Goal: Transaction & Acquisition: Book appointment/travel/reservation

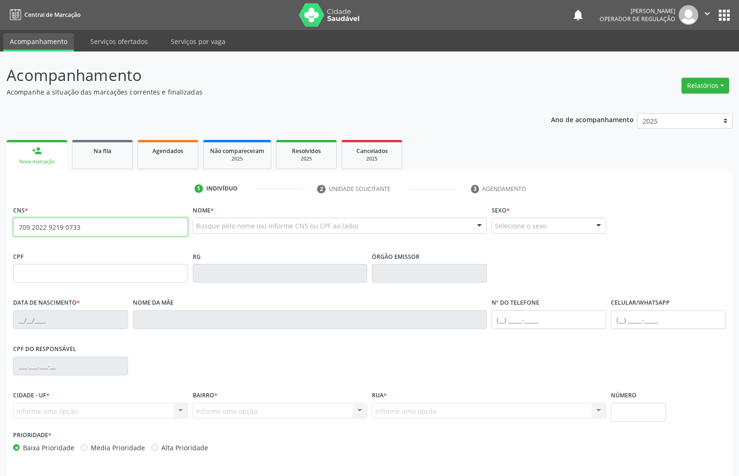
type input "709 2022 9219 0733"
type input "[DATE]"
type input "[PERSON_NAME]"
type input "[PHONE_NUMBER]"
type input "S/N"
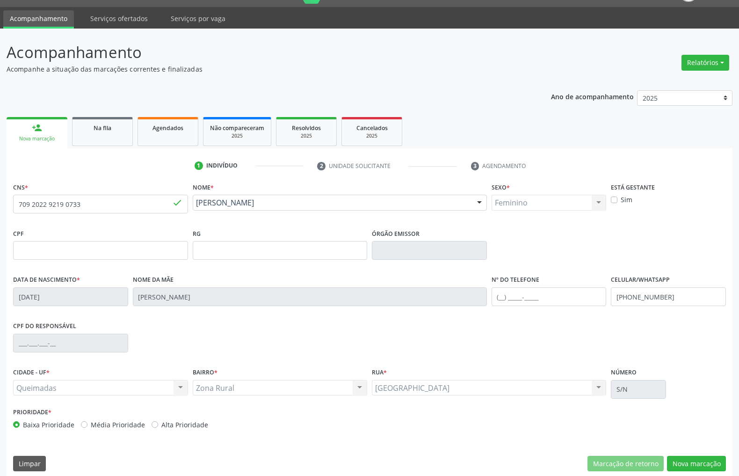
scroll to position [32, 0]
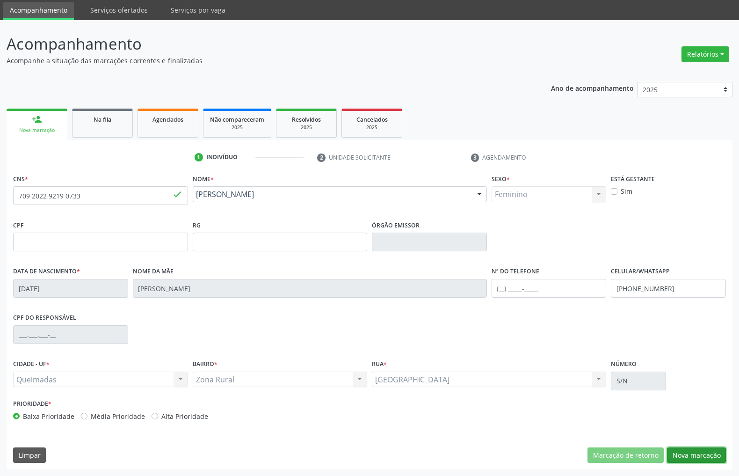
click at [704, 452] on button "Nova marcação" at bounding box center [696, 455] width 59 height 16
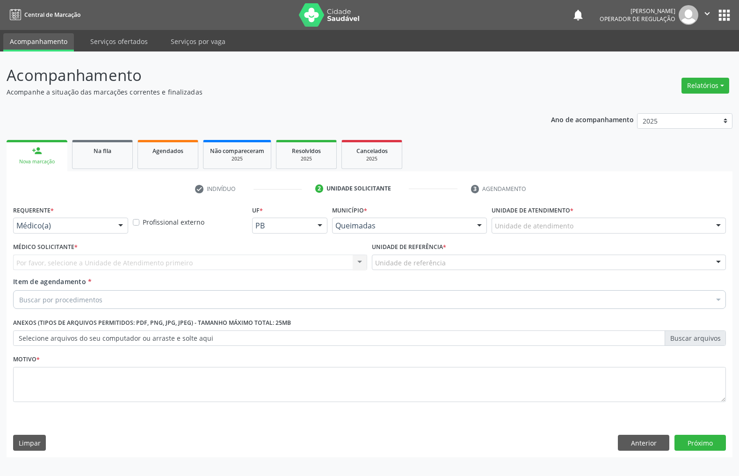
scroll to position [0, 0]
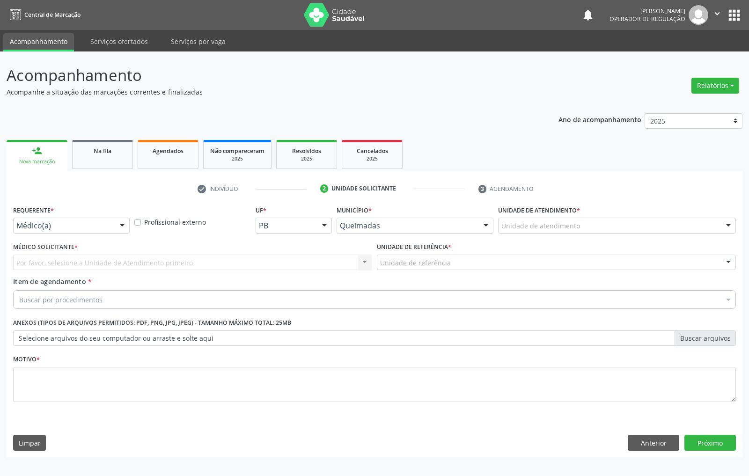
click at [97, 235] on div "Requerente * Médico(a) Médico(a) Enfermeiro(a) Paciente Nenhum resultado encont…" at bounding box center [71, 221] width 121 height 37
drag, startPoint x: 98, startPoint y: 228, endPoint x: 83, endPoint y: 251, distance: 27.0
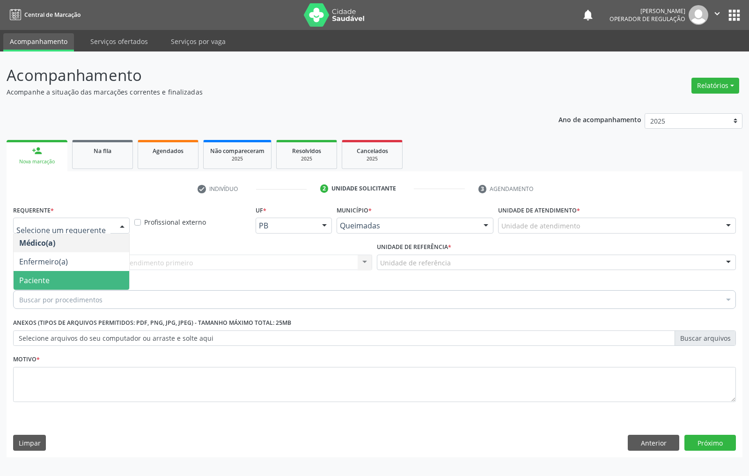
click at [80, 276] on span "Paciente" at bounding box center [72, 280] width 116 height 19
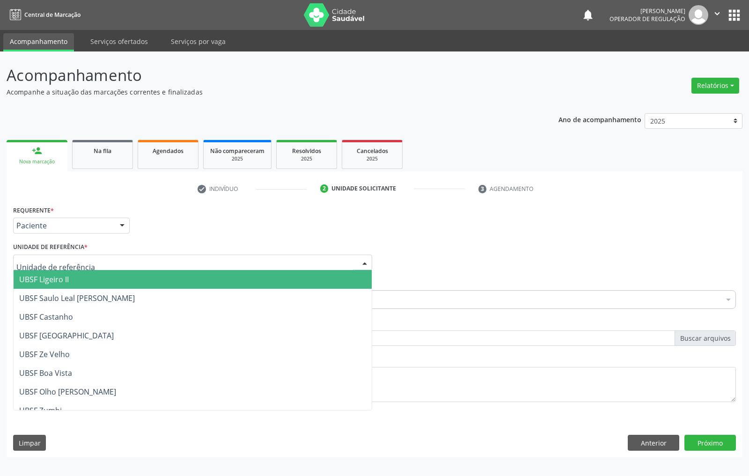
click at [110, 266] on div at bounding box center [192, 263] width 359 height 16
type input "BA"
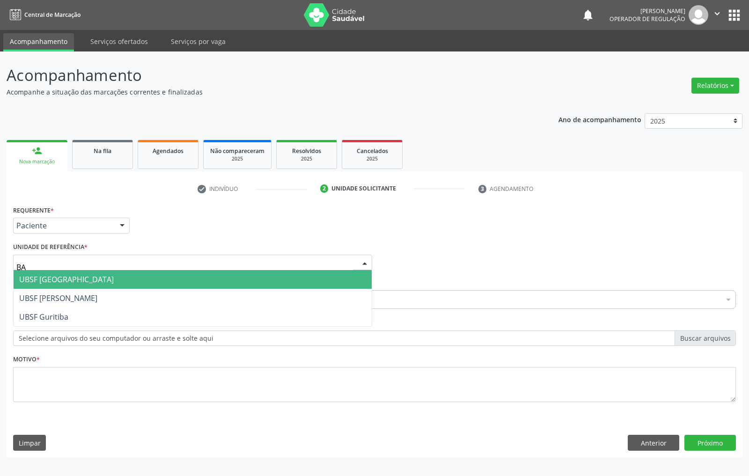
click at [106, 284] on span "UBSF [GEOGRAPHIC_DATA]" at bounding box center [193, 279] width 358 height 19
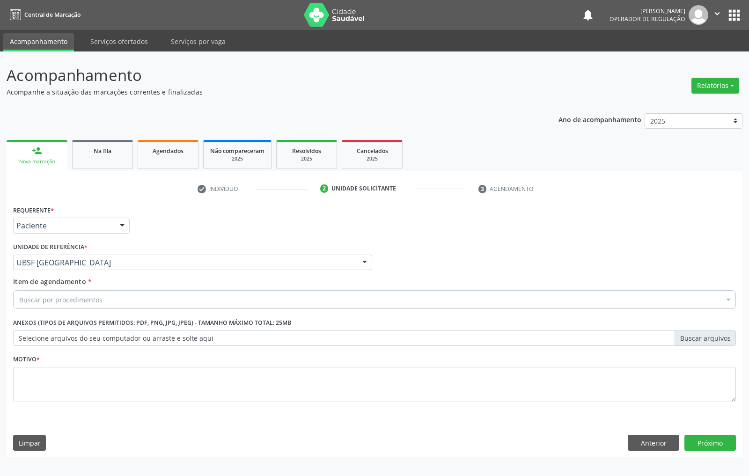
click at [190, 301] on div "Buscar por procedimentos" at bounding box center [374, 299] width 723 height 19
paste input "EMISSOES"
type input "EMISSOES"
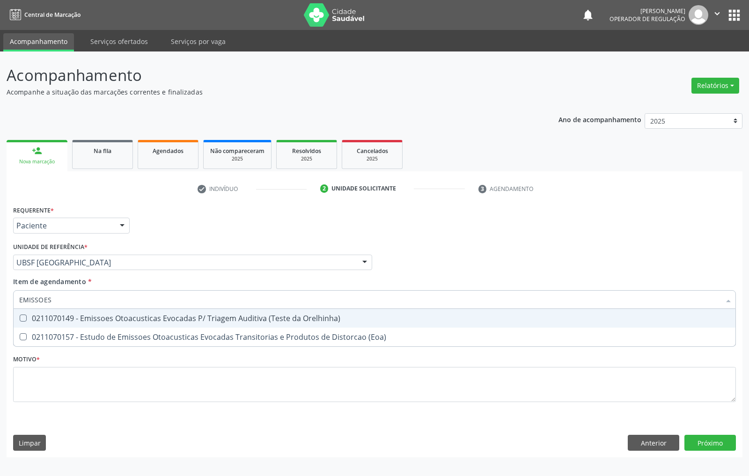
drag, startPoint x: 192, startPoint y: 313, endPoint x: 197, endPoint y: 312, distance: 4.8
click at [192, 313] on span "0211070149 - Emissoes Otoacusticas Evocadas P/ Triagem Auditiva (Teste da Orelh…" at bounding box center [375, 318] width 722 height 19
checkbox Orelhinha\) "true"
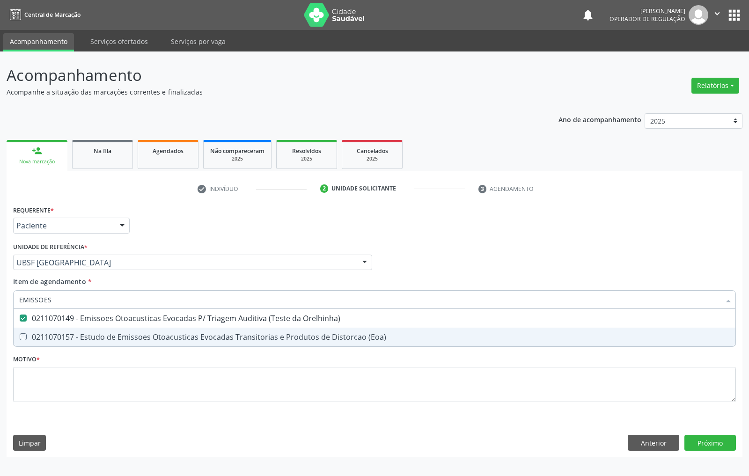
checkbox \(Eoa\) "true"
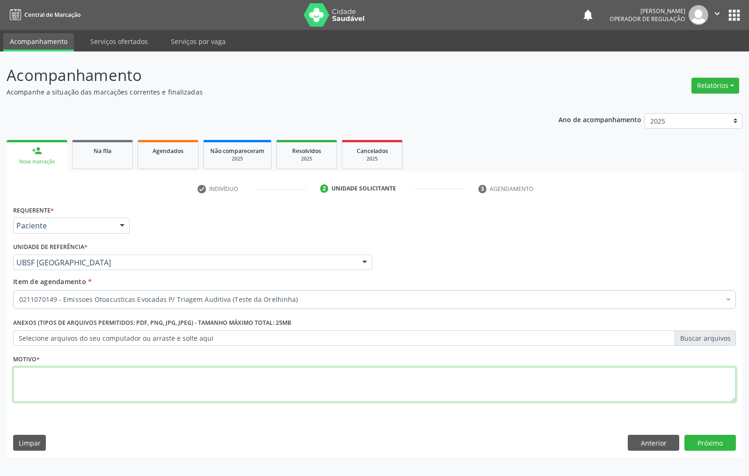
click at [248, 388] on textarea at bounding box center [374, 385] width 723 height 36
type textarea "TRIAGEM"
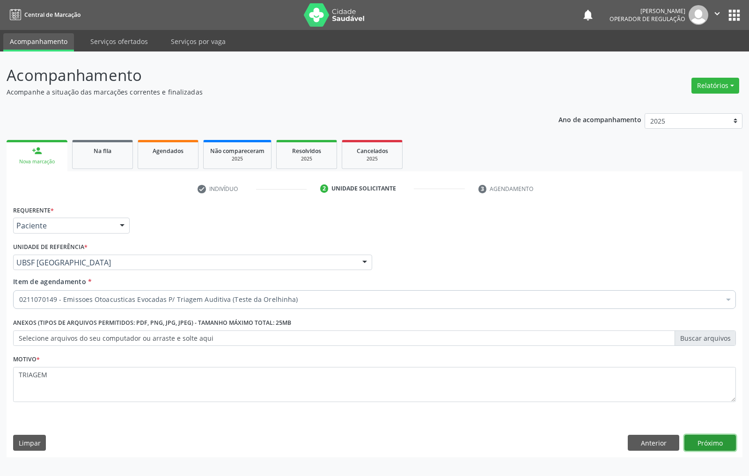
click button "Próximo" at bounding box center [709, 443] width 51 height 16
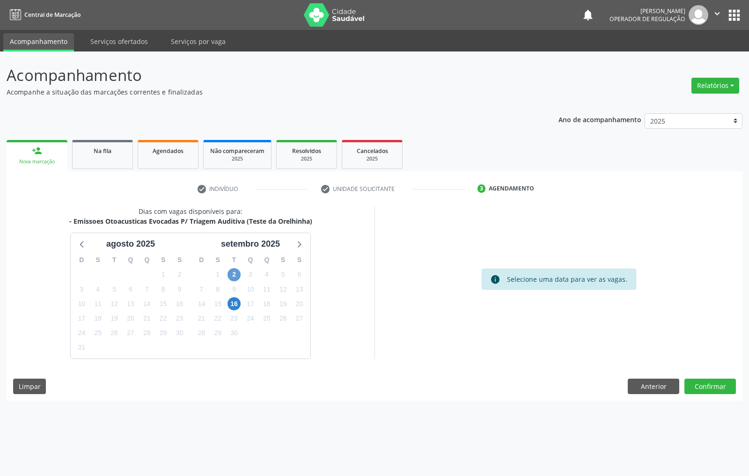
drag, startPoint x: 243, startPoint y: 276, endPoint x: 238, endPoint y: 274, distance: 5.9
click at [240, 276] on div "D S T Q Q S S 31 1 2 3 4 5 6 7 8 9 10 11 12 13 14 15 16 17 18 19 20 21 22 23 24…" at bounding box center [250, 304] width 120 height 108
click at [238, 274] on span "2" at bounding box center [233, 274] width 13 height 13
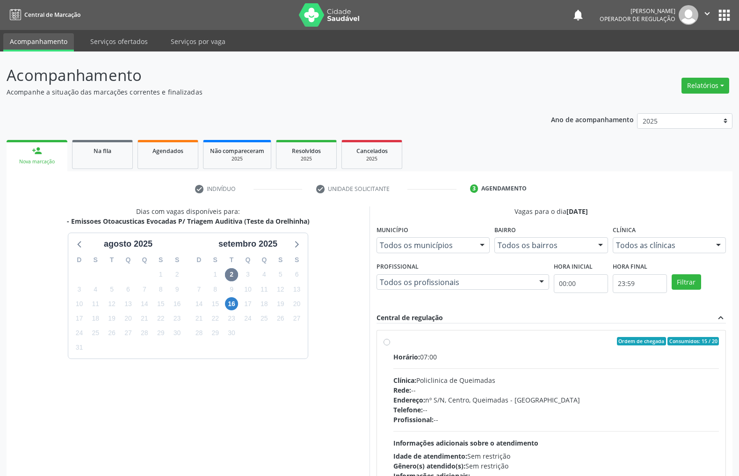
click at [453, 345] on div "Ordem de chegada Consumidos: 15 / 20" at bounding box center [557, 341] width 326 height 8
click at [390, 345] on input "Ordem de chegada Consumidos: 15 / 20 Horário: 07:00 Clínica: Policlinica de Que…" at bounding box center [387, 341] width 7 height 8
radio input "true"
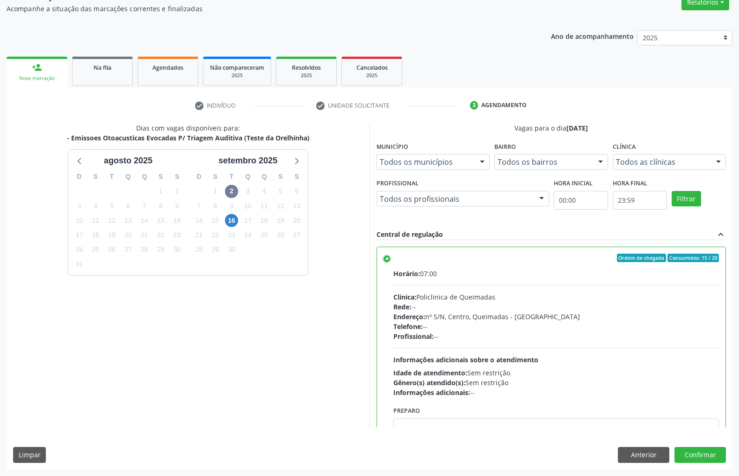
scroll to position [47, 0]
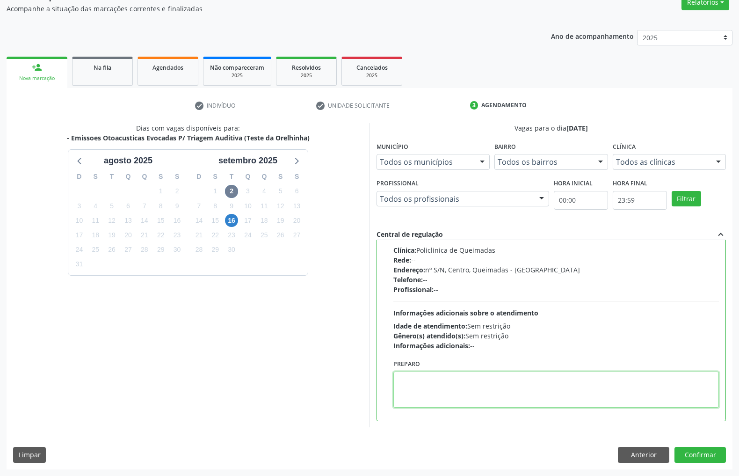
click at [465, 380] on textarea at bounding box center [557, 390] width 326 height 36
paste textarea "LEVAR CADERNETA DE VACINAÇÃO"
type textarea "LEVAR CADERNETA DE VACINAÇÃO"
click at [703, 453] on button "Confirmar" at bounding box center [700, 455] width 51 height 16
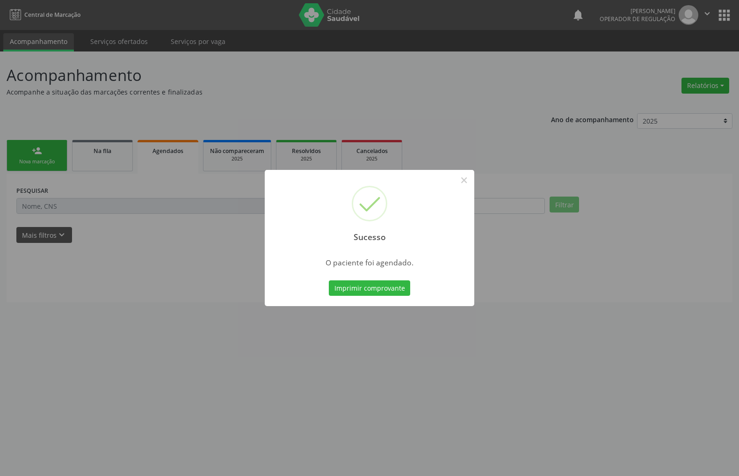
scroll to position [0, 0]
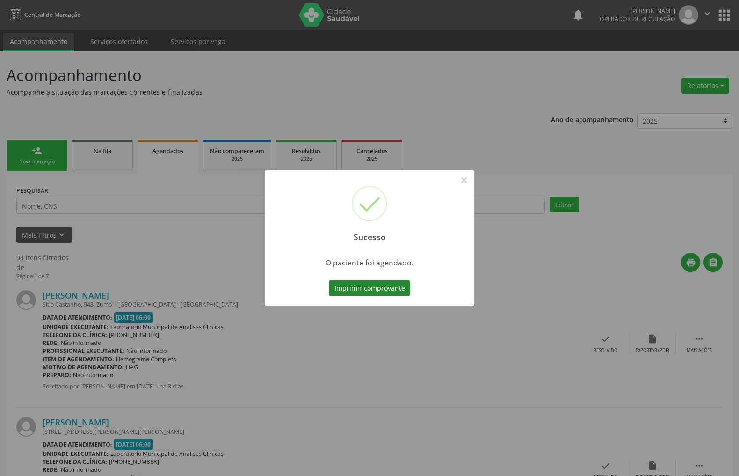
click at [338, 289] on button "Imprimir comprovante" at bounding box center [369, 288] width 81 height 16
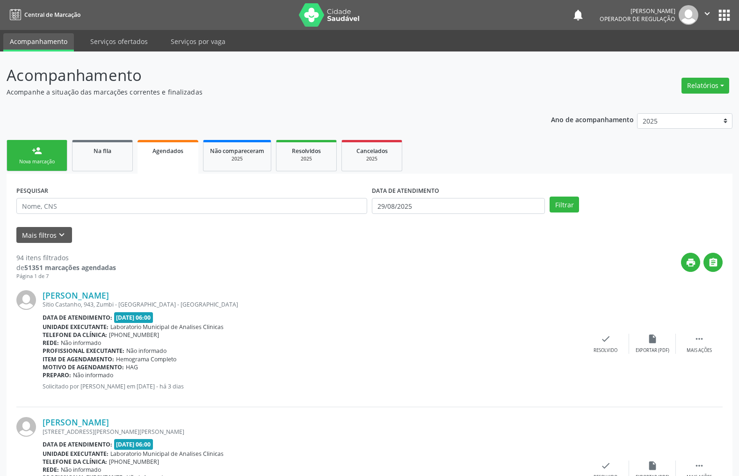
click at [47, 163] on div "Nova marcação" at bounding box center [37, 161] width 47 height 7
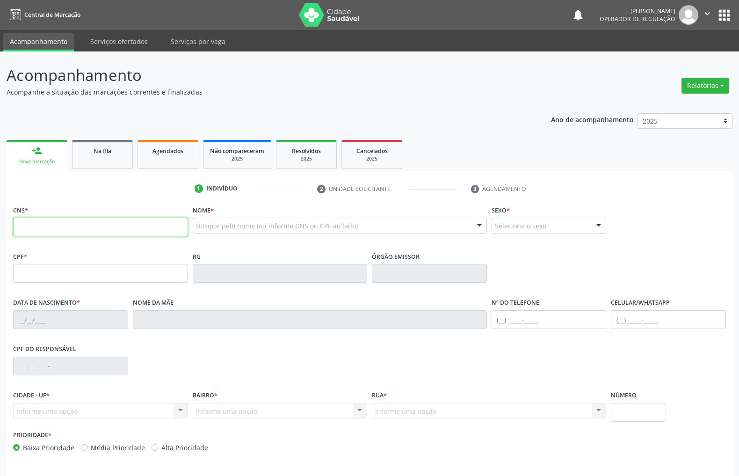
click at [119, 219] on input "text" at bounding box center [100, 227] width 175 height 19
click at [100, 227] on input "text" at bounding box center [100, 227] width 175 height 19
type input "700 6019 8797 3460"
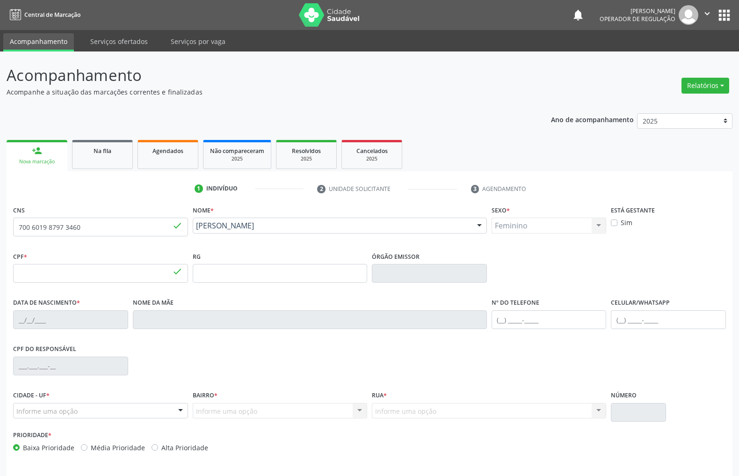
type input "006.754.084-82"
type input "[DATE]"
type input "[PERSON_NAME]"
type input "[PHONE_NUMBER]"
type input "220"
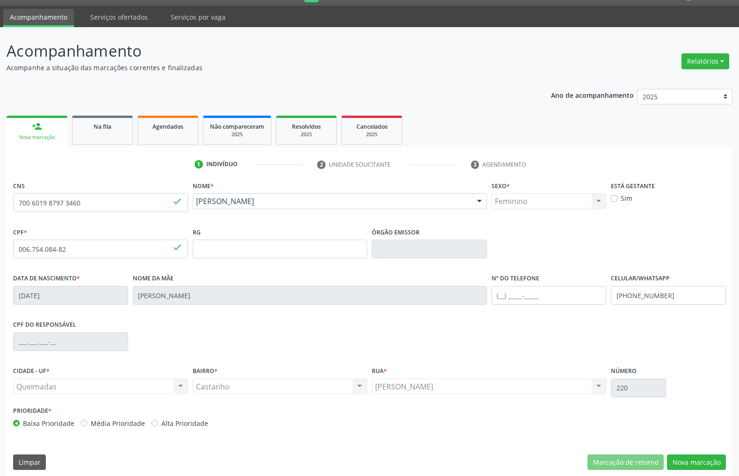
scroll to position [32, 0]
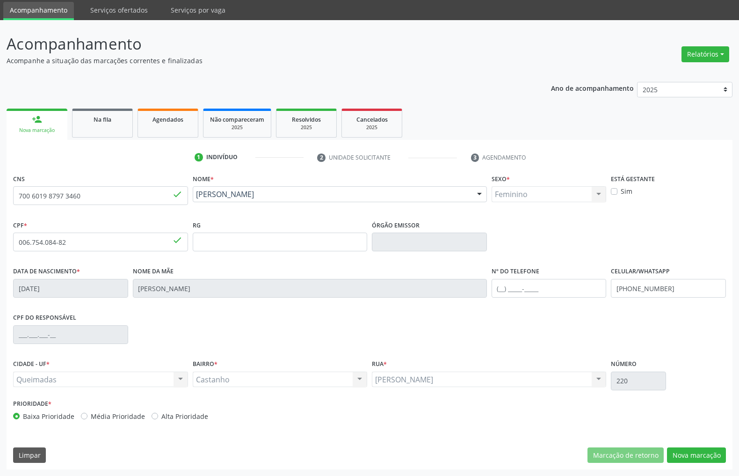
click at [49, 176] on div "CNS 700 6019 8797 3460 done" at bounding box center [100, 188] width 175 height 33
click at [64, 195] on input "700 6019 8797 3460" at bounding box center [100, 195] width 175 height 19
drag, startPoint x: 714, startPoint y: 449, endPoint x: 700, endPoint y: 445, distance: 14.8
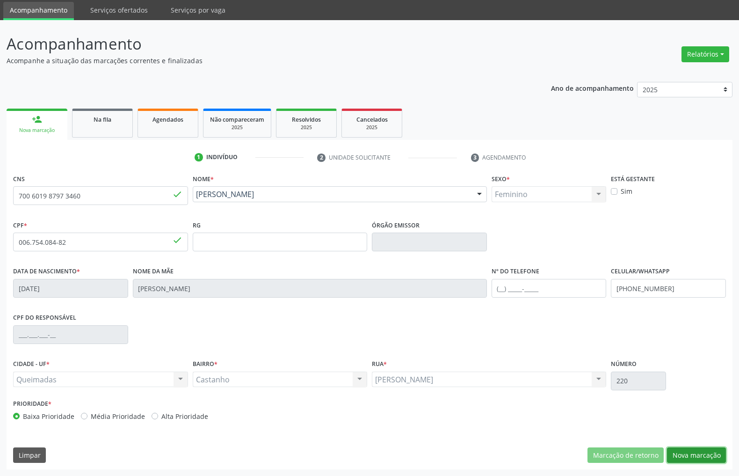
click at [712, 449] on button "Nova marcação" at bounding box center [696, 455] width 59 height 16
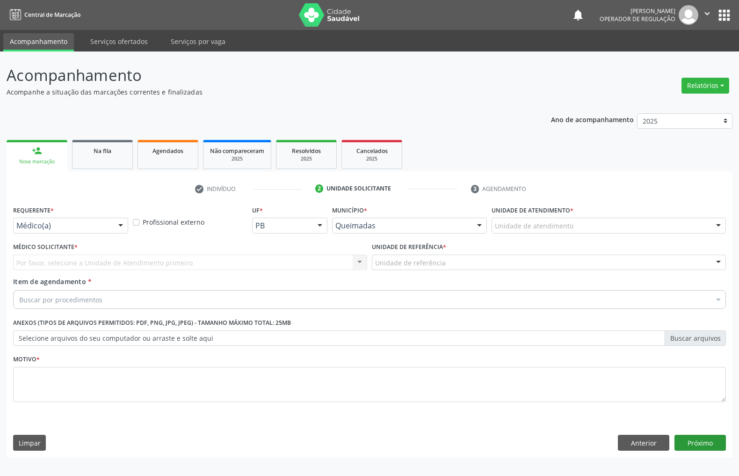
scroll to position [0, 0]
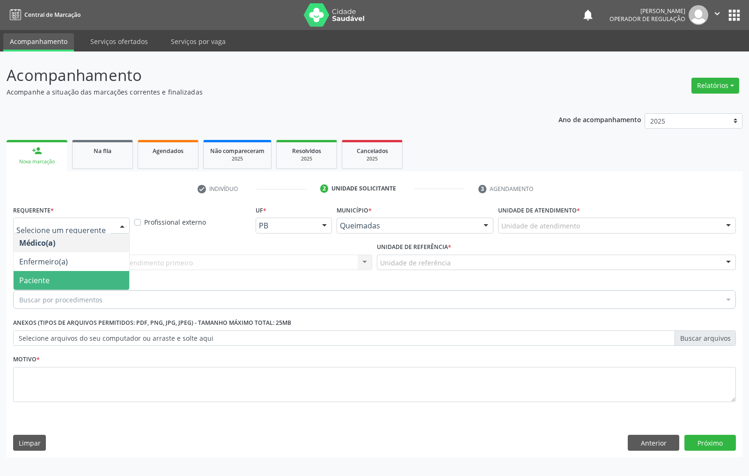
click at [40, 275] on span "Paciente" at bounding box center [34, 280] width 30 height 10
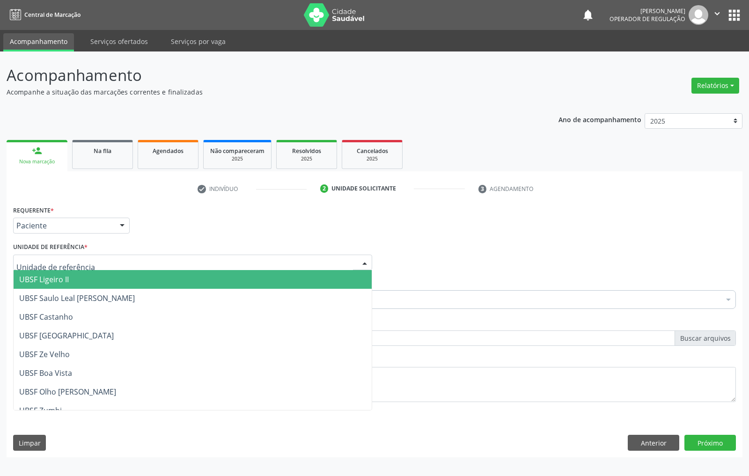
click at [128, 263] on div at bounding box center [192, 263] width 359 height 16
type input "CA"
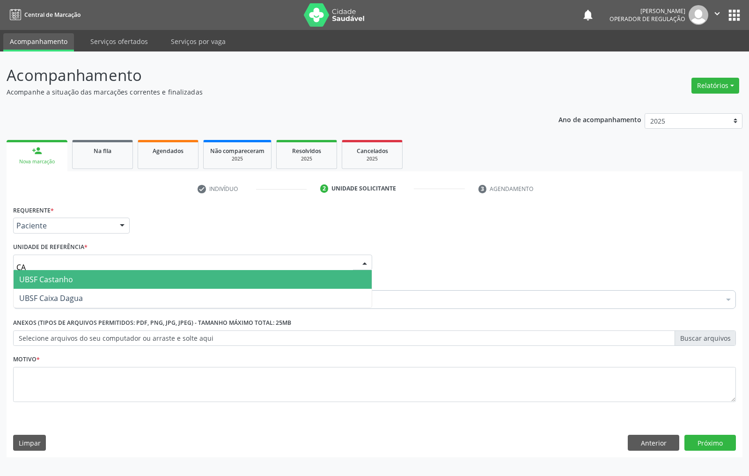
click at [120, 272] on span "UBSF Castanho" at bounding box center [193, 279] width 358 height 19
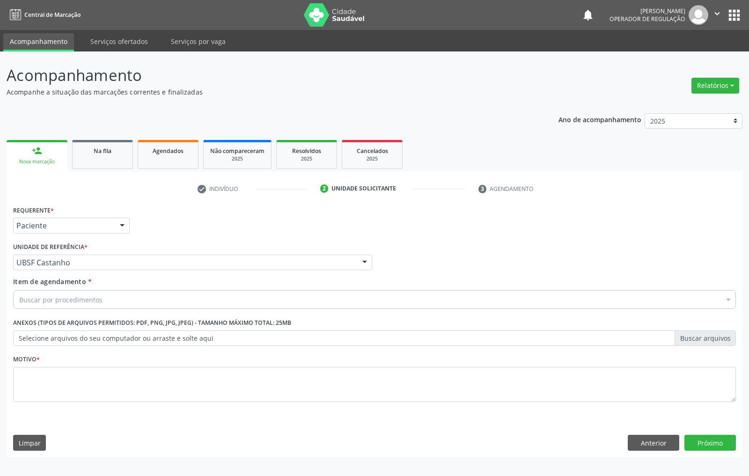
click at [108, 291] on div "Buscar por procedimentos" at bounding box center [374, 299] width 723 height 19
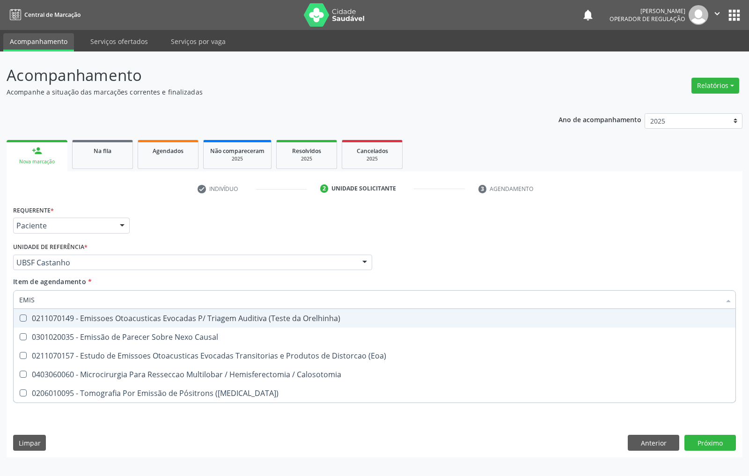
type input "EMISS"
click at [111, 321] on div "0211070149 - Emissoes Otoacusticas Evocadas P/ Triagem Auditiva (Teste da Orelh…" at bounding box center [374, 317] width 710 height 7
checkbox Orelhinha\) "true"
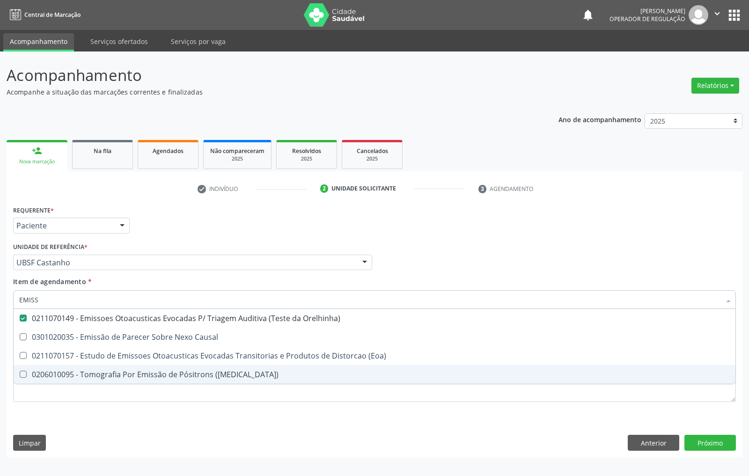
click at [109, 429] on div "Requerente * Paciente Médico(a) Enfermeiro(a) Paciente Nenhum resultado encontr…" at bounding box center [375, 330] width 736 height 254
checkbox Causal "true"
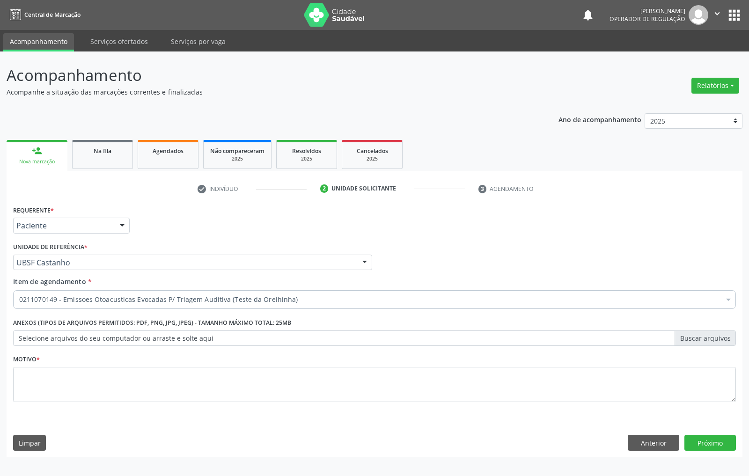
click at [102, 396] on div "Requerente * Paciente Médico(a) Enfermeiro(a) Paciente Nenhum resultado encontr…" at bounding box center [374, 309] width 723 height 212
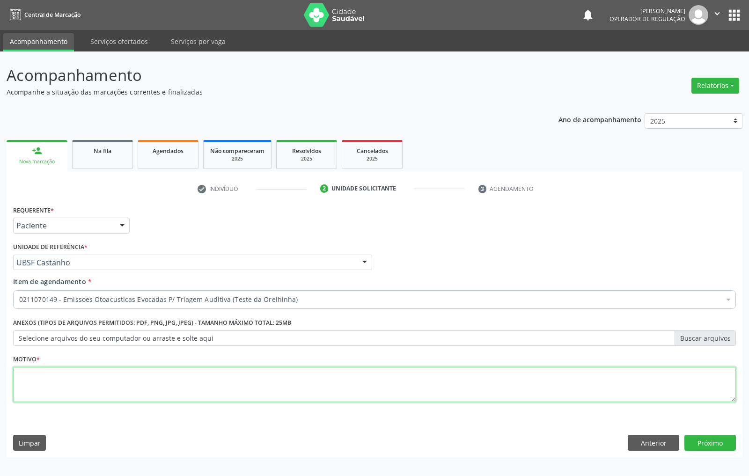
click at [100, 400] on textarea at bounding box center [374, 385] width 723 height 36
type textarea "TRIAGEM"
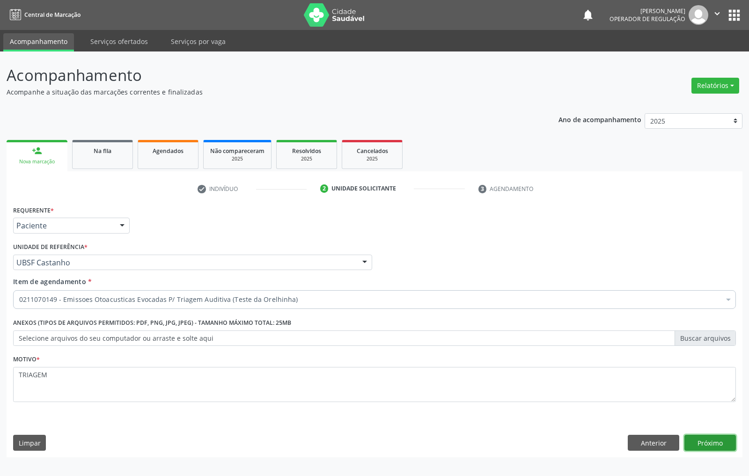
click at [716, 440] on button "Próximo" at bounding box center [709, 443] width 51 height 16
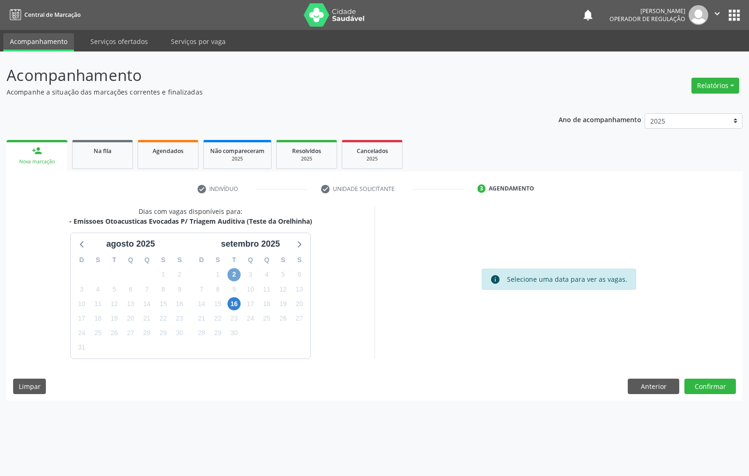
drag, startPoint x: 233, startPoint y: 274, endPoint x: 272, endPoint y: 283, distance: 40.8
click at [232, 273] on span "2" at bounding box center [233, 274] width 13 height 13
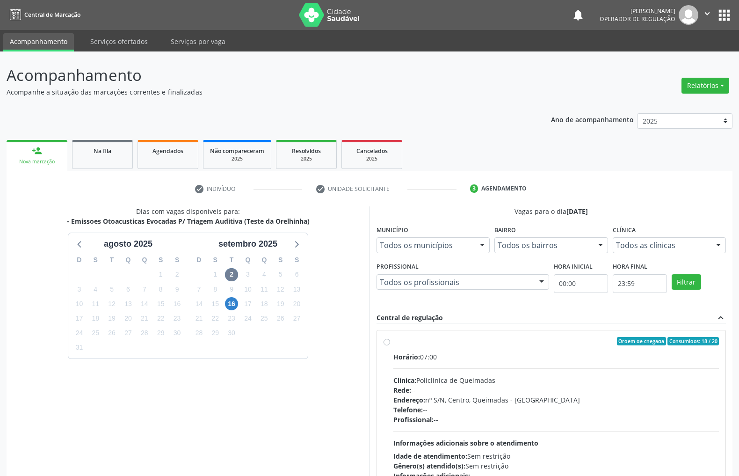
drag, startPoint x: 537, startPoint y: 358, endPoint x: 381, endPoint y: 312, distance: 163.2
click at [529, 357] on div "Horário: 07:00" at bounding box center [557, 357] width 326 height 10
click at [390, 345] on input "Ordem de chegada Consumidos: 18 / 20 Horário: 07:00 Clínica: Policlinica de Que…" at bounding box center [387, 341] width 7 height 8
radio input "true"
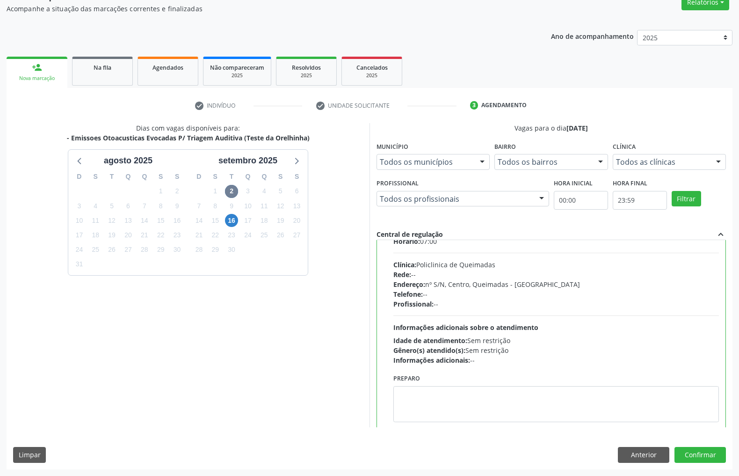
scroll to position [47, 0]
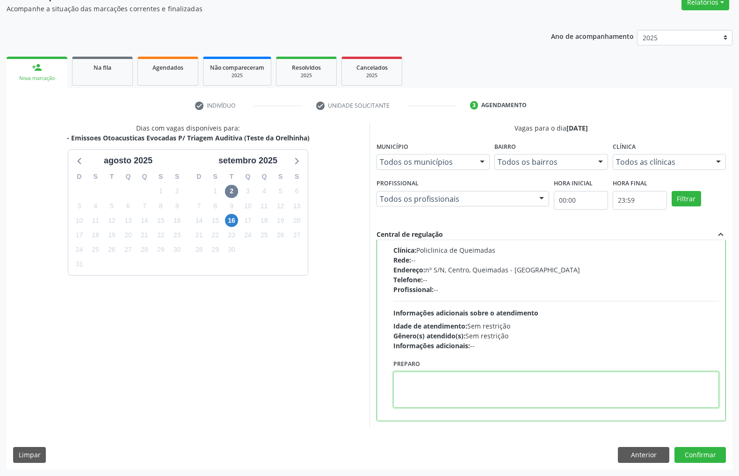
paste textarea "LEVAR CADERNETA DE VACINAÇÃO"
click at [439, 395] on textarea at bounding box center [557, 390] width 326 height 36
type textarea "LEVAR CADERNETA DE VACINAÇÃO"
click at [709, 452] on button "Confirmar" at bounding box center [700, 455] width 51 height 16
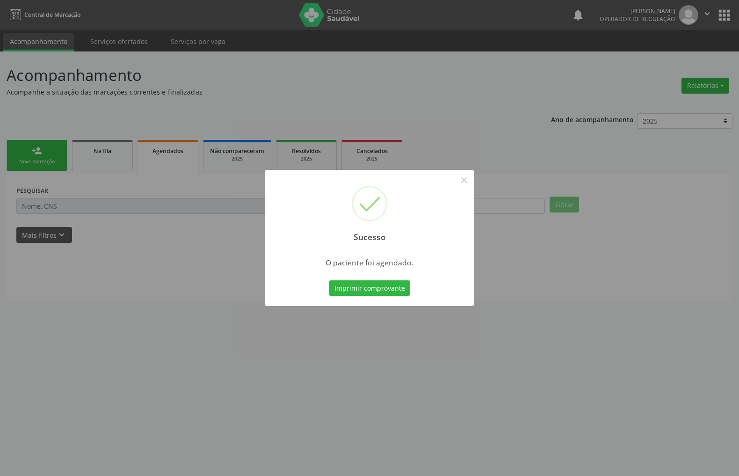
scroll to position [0, 0]
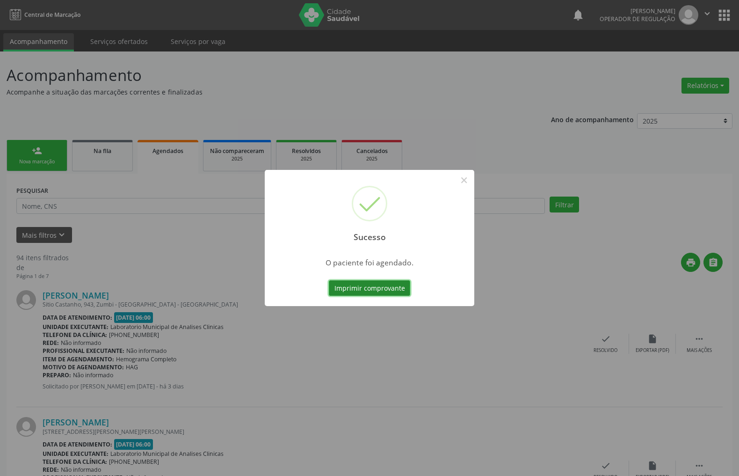
click at [340, 295] on button "Imprimir comprovante" at bounding box center [369, 288] width 81 height 16
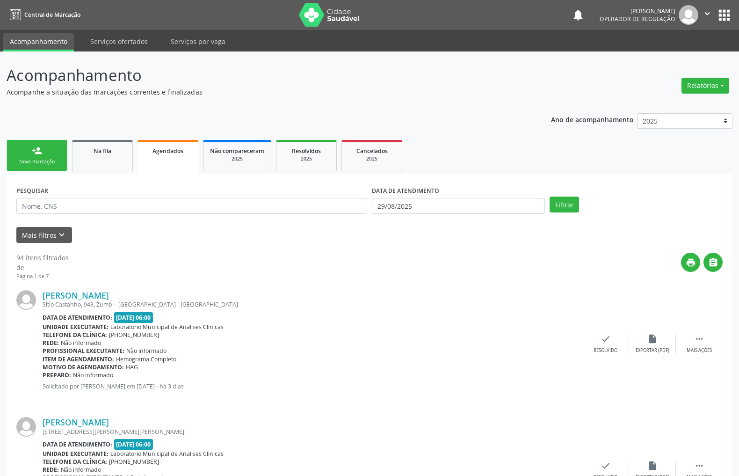
click at [30, 168] on link "person_add Nova marcação" at bounding box center [37, 155] width 61 height 31
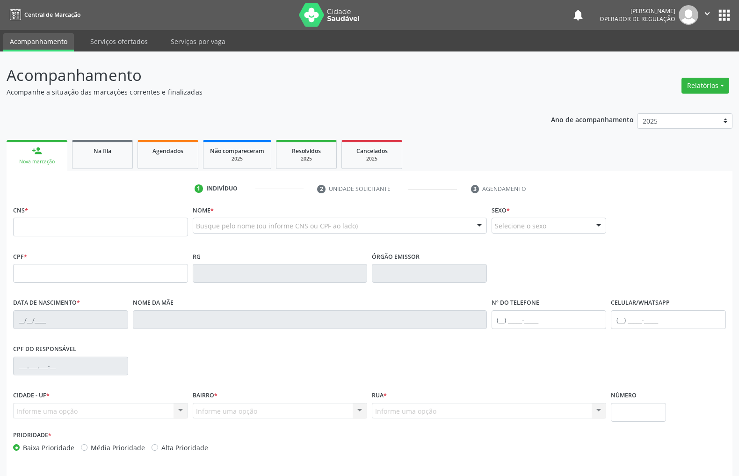
click at [58, 237] on fieldset "CNS *" at bounding box center [100, 223] width 175 height 40
click at [56, 225] on input "text" at bounding box center [100, 227] width 175 height 19
type input "704 0043 8809 4762"
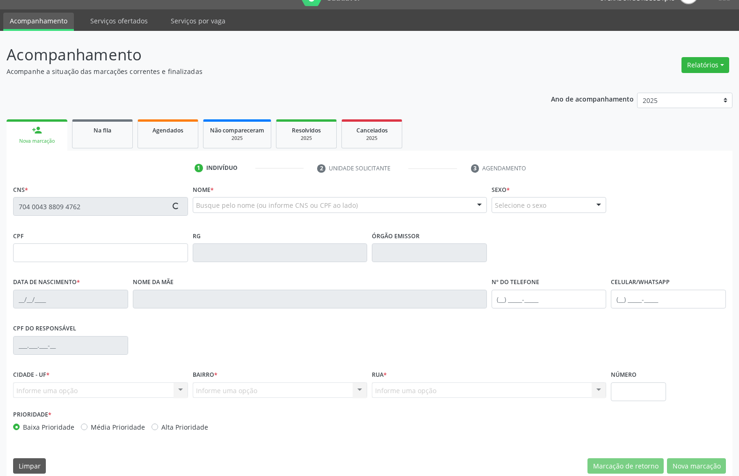
scroll to position [32, 0]
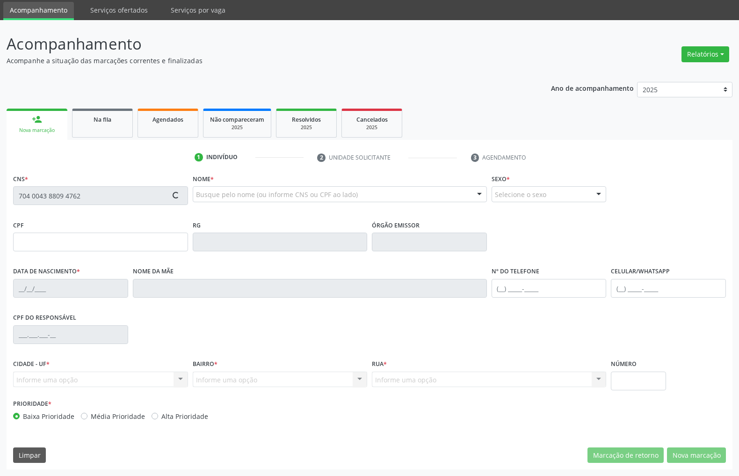
type input "006.923.624-01"
type input "30/07/2025"
type input "[PERSON_NAME]"
type input "[PHONE_NUMBER]"
type input "31"
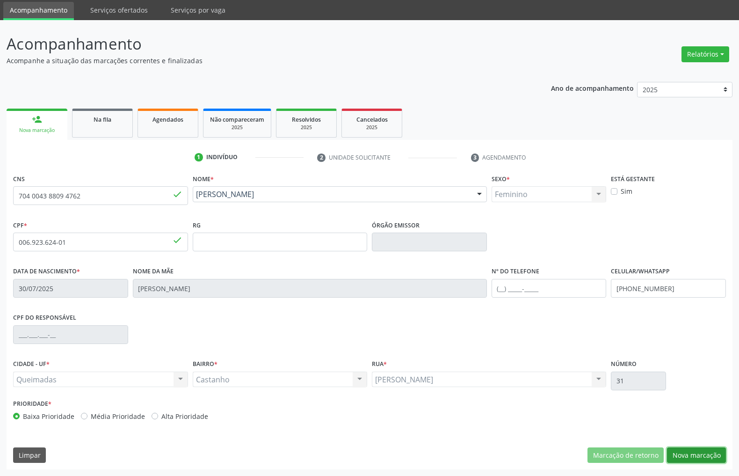
click at [690, 454] on button "Nova marcação" at bounding box center [696, 455] width 59 height 16
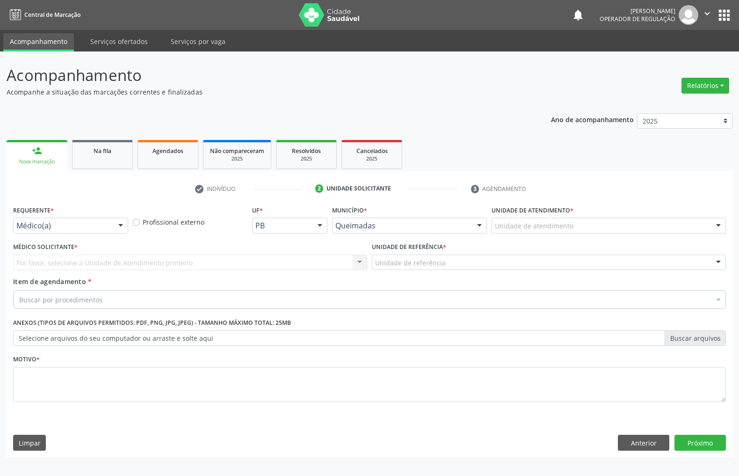
scroll to position [0, 0]
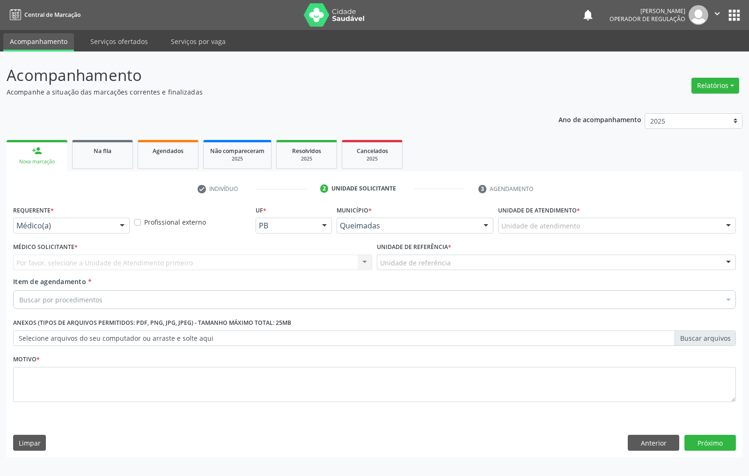
click at [54, 234] on div "Requerente * Médico(a) Médico(a) Enfermeiro(a) Paciente Nenhum resultado encont…" at bounding box center [71, 221] width 121 height 37
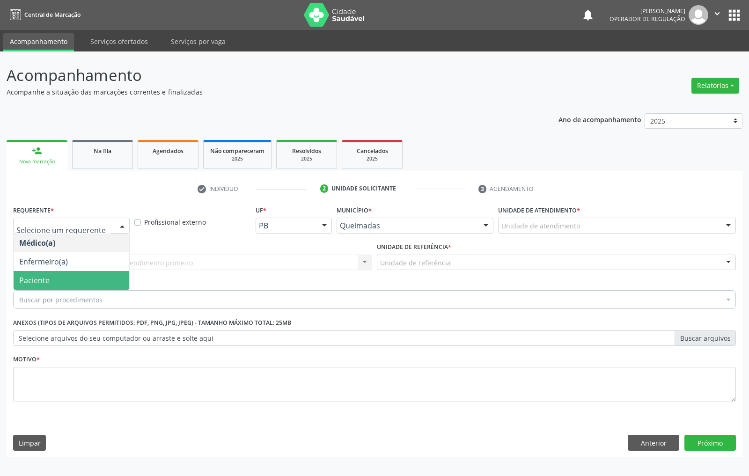
click at [64, 289] on span "Paciente" at bounding box center [72, 280] width 116 height 19
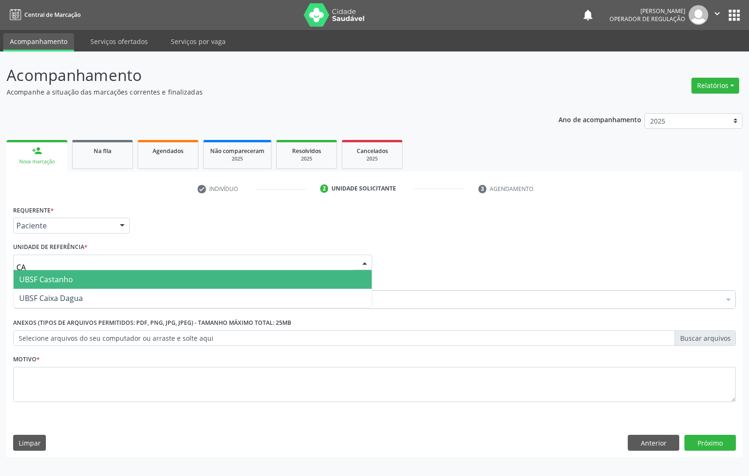
type input "CAS"
click at [74, 278] on span "UBSF Castanho" at bounding box center [193, 279] width 358 height 19
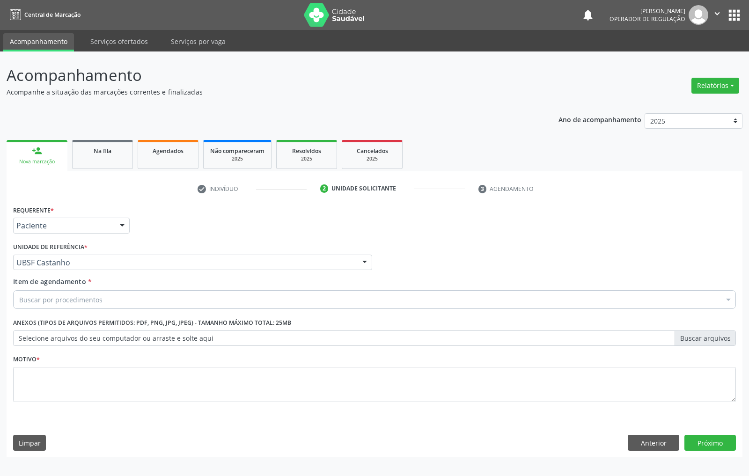
drag, startPoint x: 242, startPoint y: 301, endPoint x: 221, endPoint y: 319, distance: 26.9
click at [242, 301] on div "Buscar por procedimentos" at bounding box center [374, 299] width 723 height 19
paste input "EMISSOES"
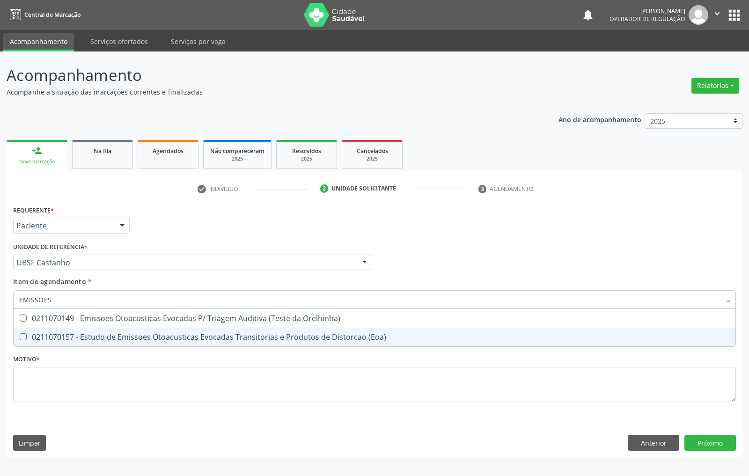
type input "EMISSOES"
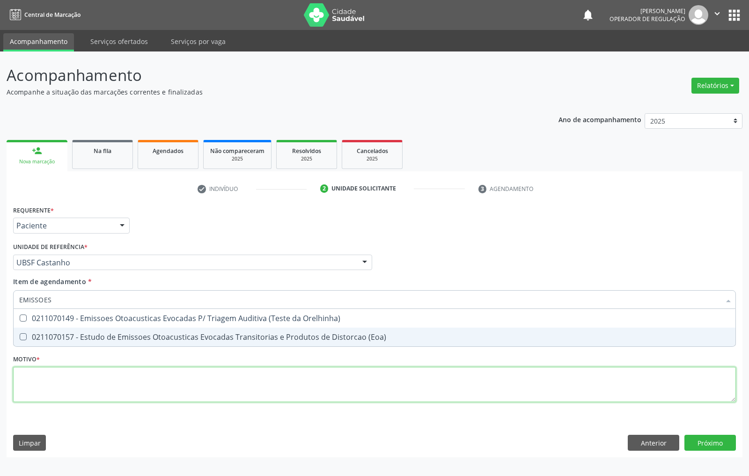
click at [154, 380] on div "Requerente * Paciente Médico(a) Enfermeiro(a) Paciente Nenhum resultado encontr…" at bounding box center [374, 309] width 723 height 212
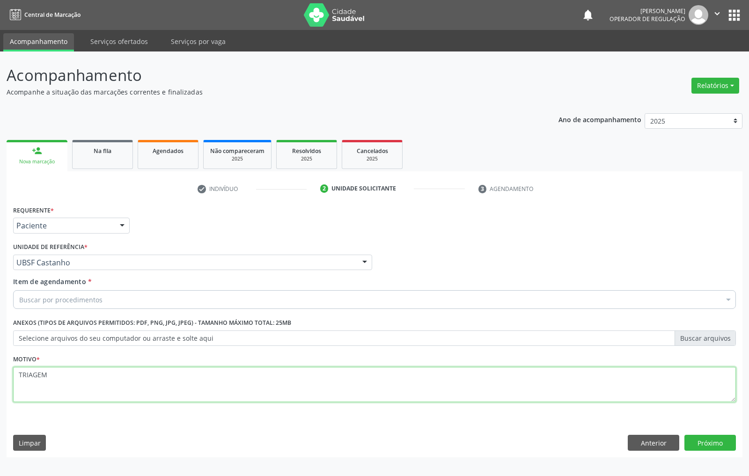
type textarea "TRIAGEM"
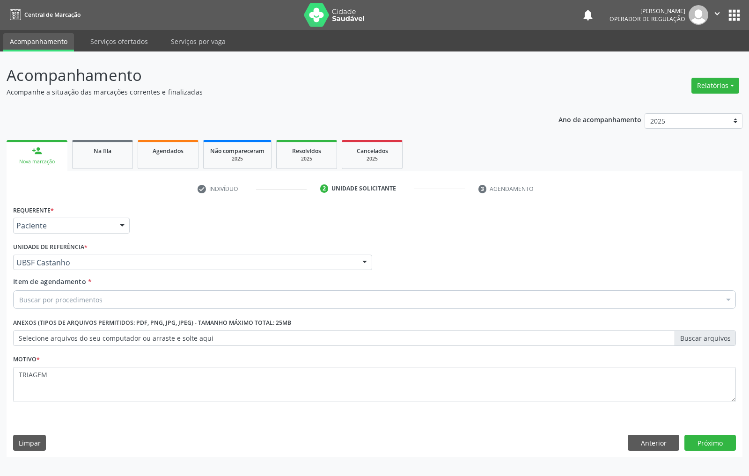
click at [151, 297] on div "Buscar por procedimentos" at bounding box center [374, 299] width 723 height 19
paste input "EMISSOES"
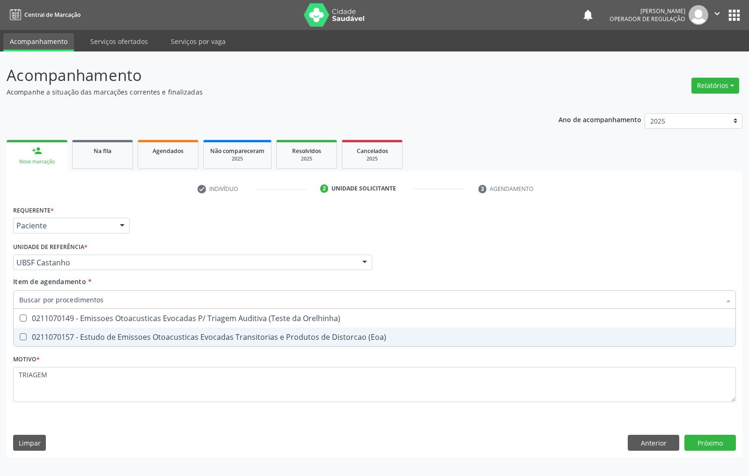
type input "EMISSOES"
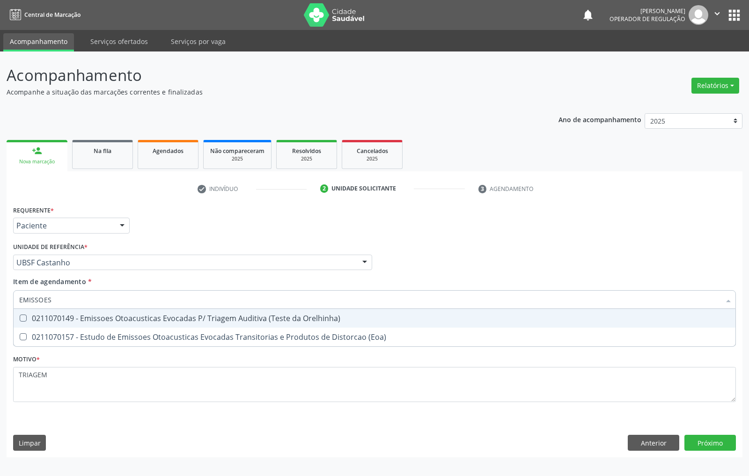
drag, startPoint x: 158, startPoint y: 316, endPoint x: 527, endPoint y: 410, distance: 380.5
click at [158, 316] on div "0211070149 - Emissoes Otoacusticas Evocadas P/ Triagem Auditiva (Teste da Orelh…" at bounding box center [374, 317] width 710 height 7
checkbox Orelhinha\) "true"
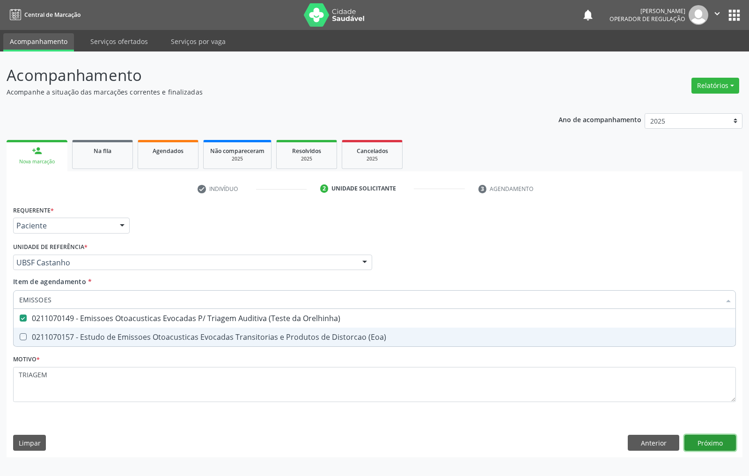
click at [706, 439] on div "Requerente * Paciente Médico(a) Enfermeiro(a) Paciente Nenhum resultado encontr…" at bounding box center [375, 330] width 736 height 254
checkbox \(Eoa\) "true"
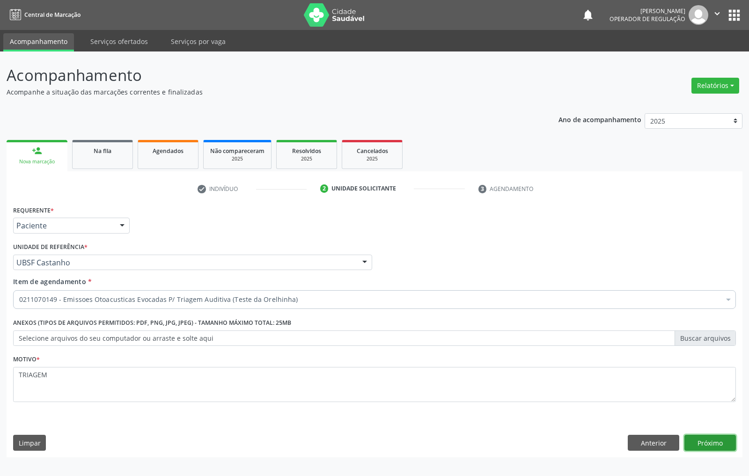
click at [712, 442] on button "Próximo" at bounding box center [709, 443] width 51 height 16
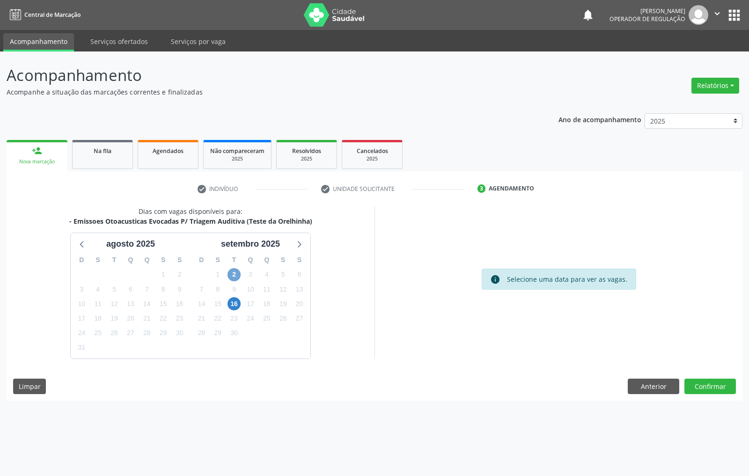
click at [233, 278] on span "2" at bounding box center [233, 274] width 13 height 13
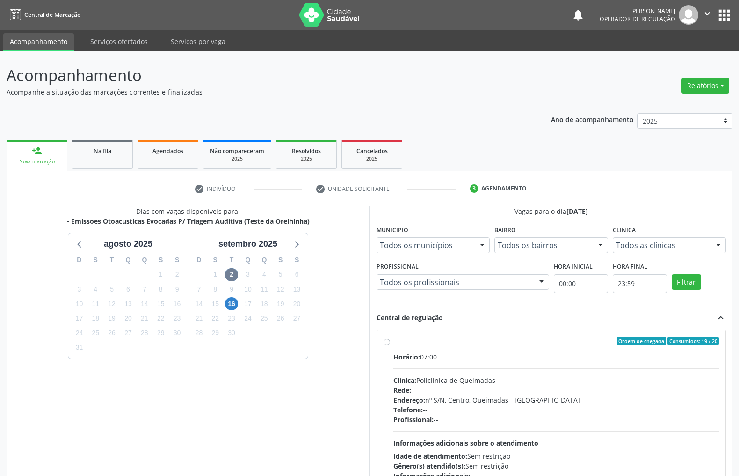
click at [534, 356] on div "Horário: 07:00" at bounding box center [557, 357] width 326 height 10
click at [390, 345] on input "Ordem de chegada Consumidos: 19 / 20 Horário: 07:00 Clínica: Policlinica de Que…" at bounding box center [387, 341] width 7 height 8
radio input "true"
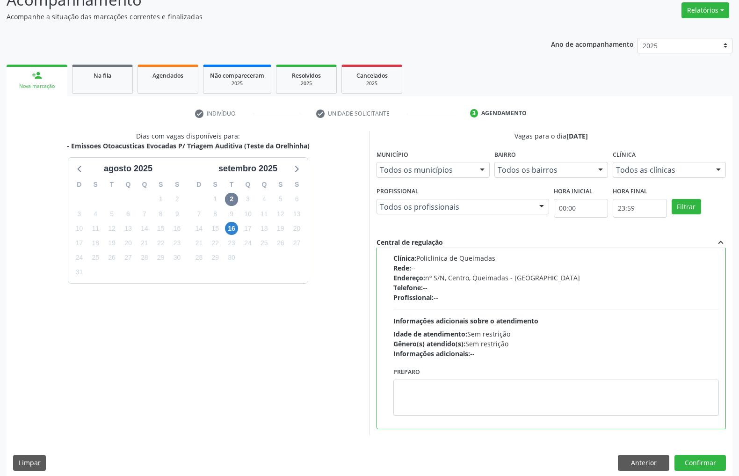
scroll to position [83, 0]
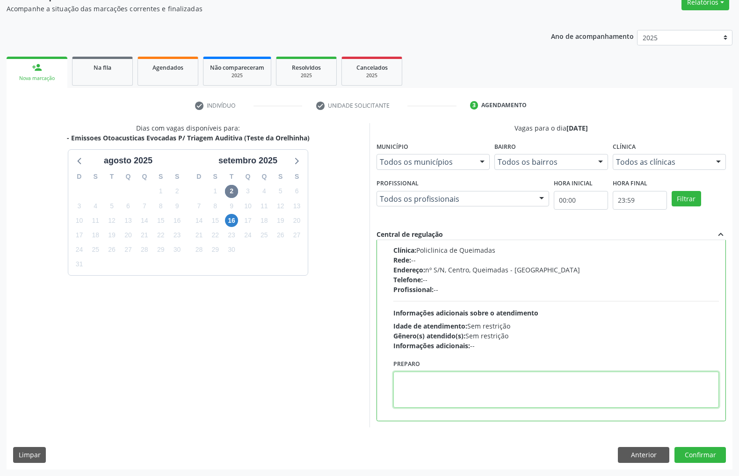
click at [479, 400] on textarea at bounding box center [557, 390] width 326 height 36
paste textarea "LEVAR CADERNETA DE VACINAÇÃO"
type textarea "LEVAR CADERNETA DE VACINAÇÃO"
click at [720, 452] on button "Confirmar" at bounding box center [700, 455] width 51 height 16
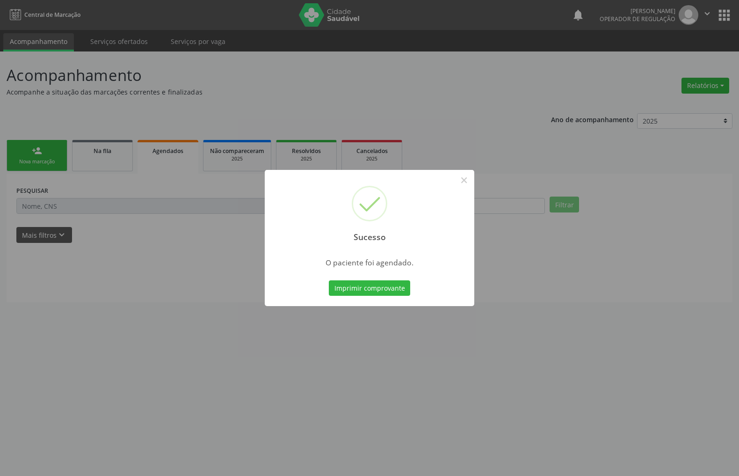
scroll to position [0, 0]
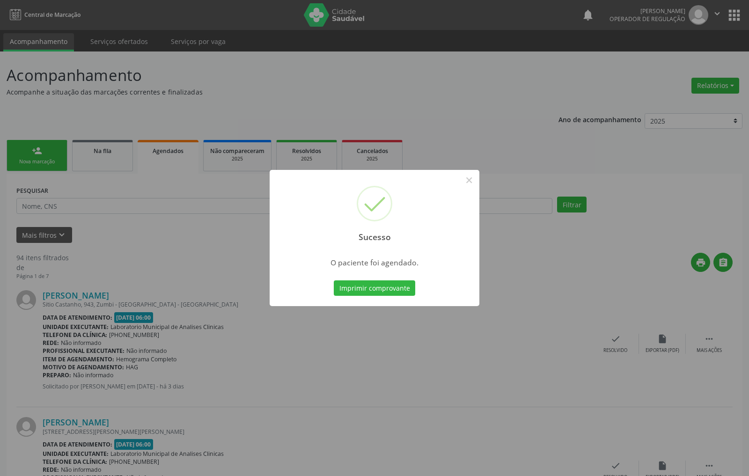
click at [351, 276] on div "Sucesso × O paciente foi agendado. Imprimir comprovante Cancel" at bounding box center [375, 238] width 210 height 137
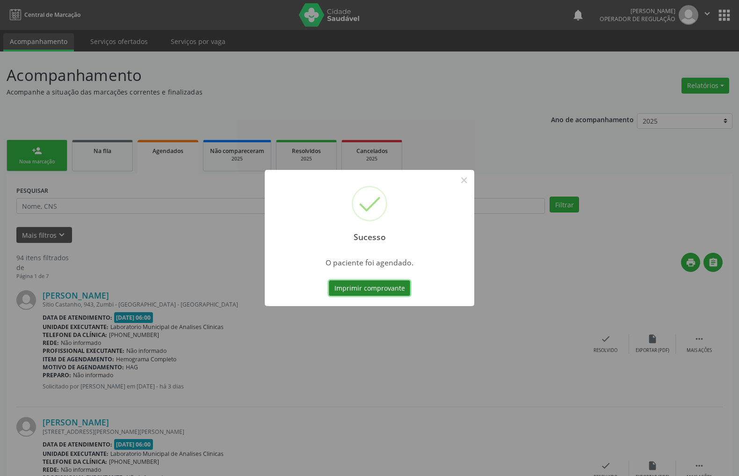
click at [352, 281] on button "Imprimir comprovante" at bounding box center [369, 288] width 81 height 16
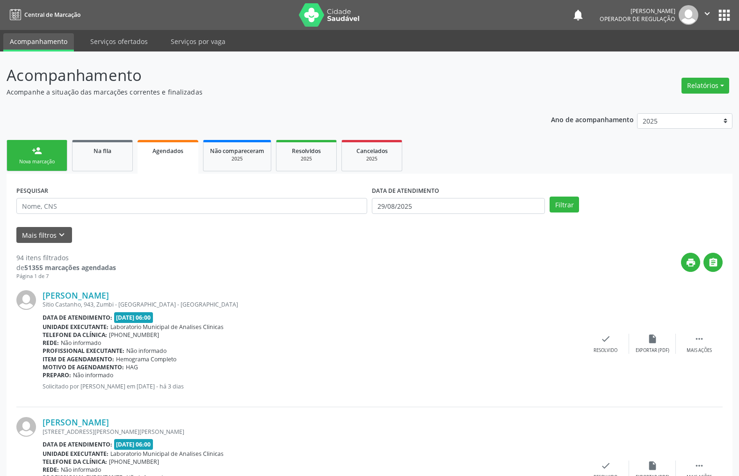
click at [732, 21] on button "apps" at bounding box center [725, 15] width 16 height 16
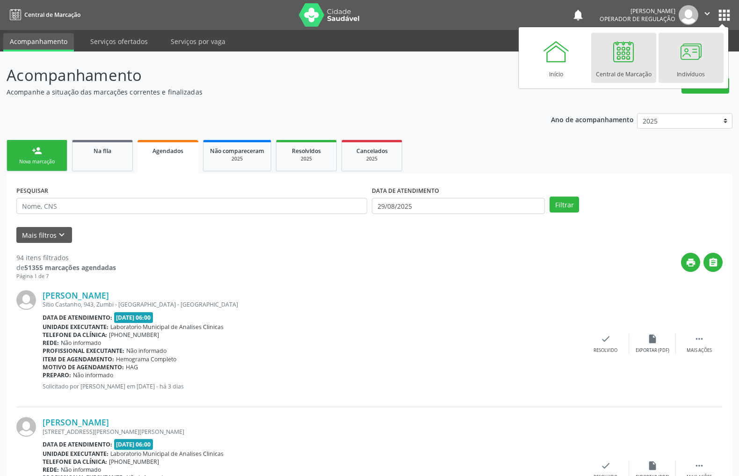
click at [698, 55] on div at bounding box center [691, 51] width 28 height 28
